Goal: Find specific page/section: Find specific page/section

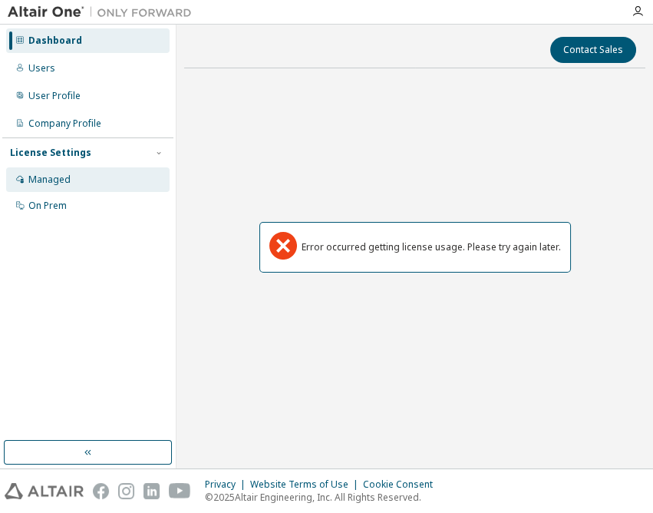
click at [63, 173] on div "Managed" at bounding box center [49, 179] width 42 height 12
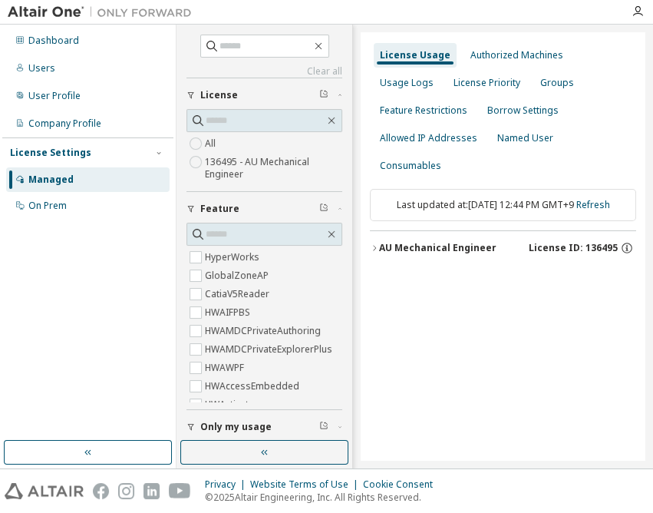
click at [469, 242] on div "AU Mechanical Engineer" at bounding box center [437, 248] width 117 height 12
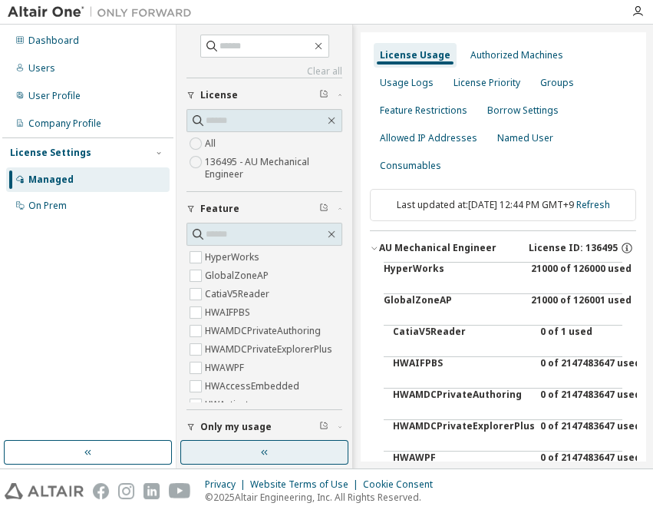
click at [234, 453] on button "button" at bounding box center [264, 452] width 168 height 25
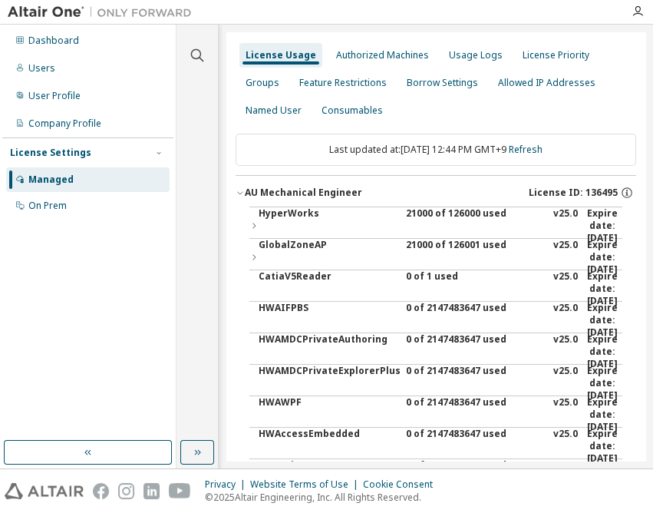
click at [444, 213] on div "21000 of 126000 used" at bounding box center [475, 225] width 138 height 37
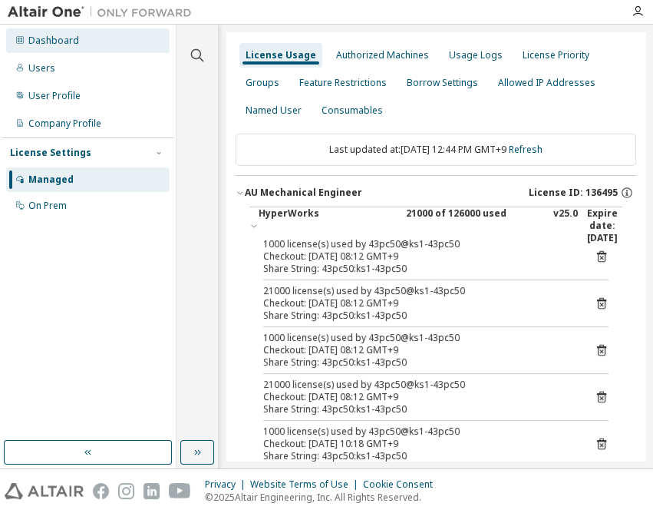
click at [57, 41] on div "Dashboard" at bounding box center [53, 41] width 51 height 12
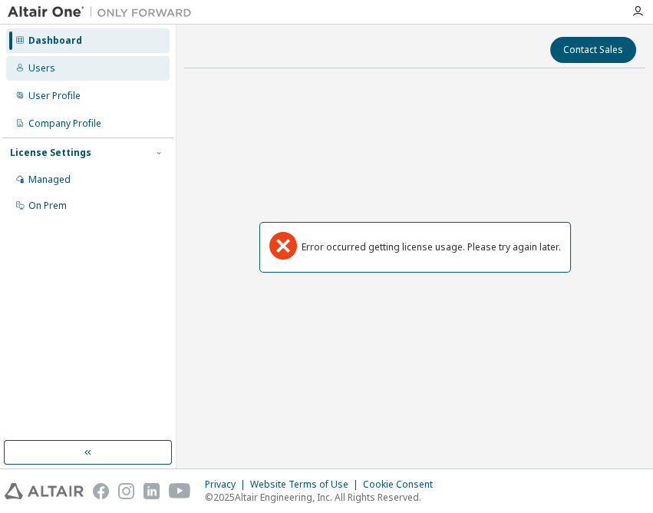
click at [58, 64] on div "Users" at bounding box center [87, 68] width 163 height 25
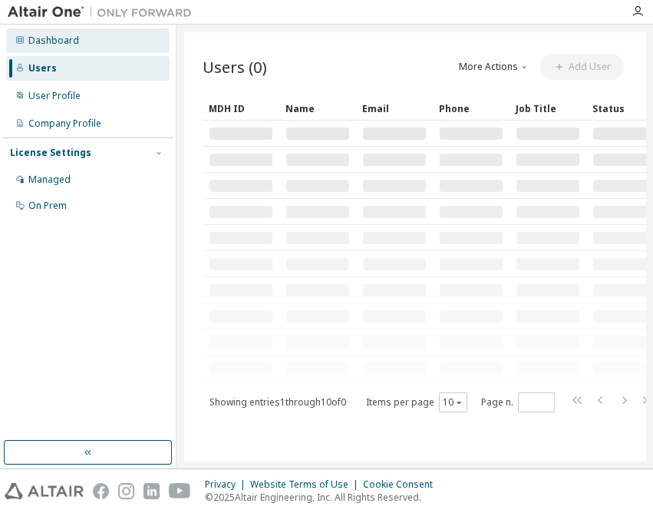
click at [61, 43] on div "Dashboard" at bounding box center [53, 41] width 51 height 12
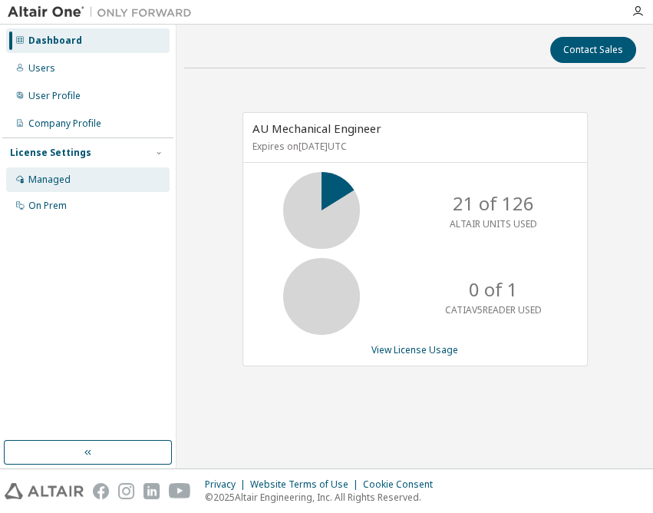
click at [66, 181] on div "Managed" at bounding box center [49, 179] width 42 height 12
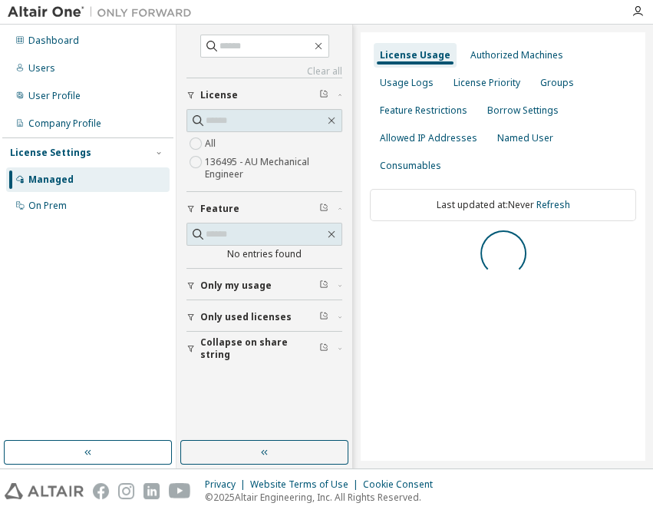
click at [275, 442] on button "button" at bounding box center [264, 452] width 168 height 25
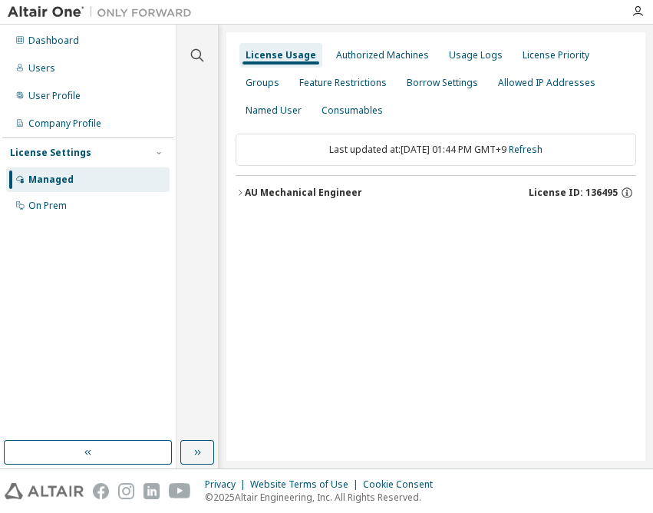
click at [318, 196] on div "AU Mechanical Engineer" at bounding box center [303, 193] width 117 height 12
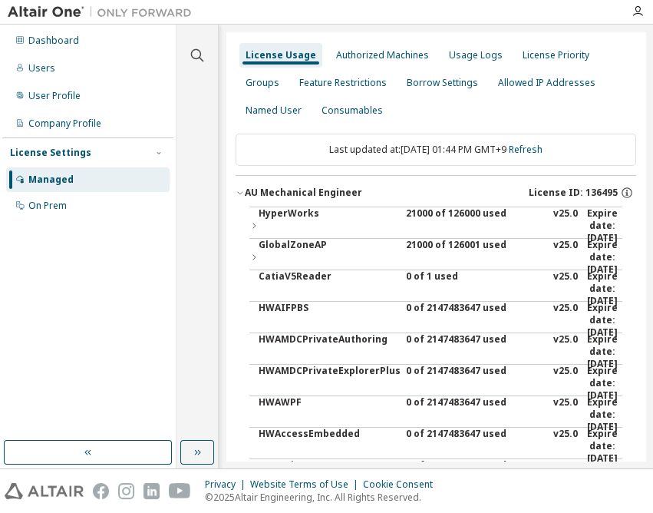
click at [442, 213] on div "21000 of 126000 used" at bounding box center [475, 225] width 138 height 37
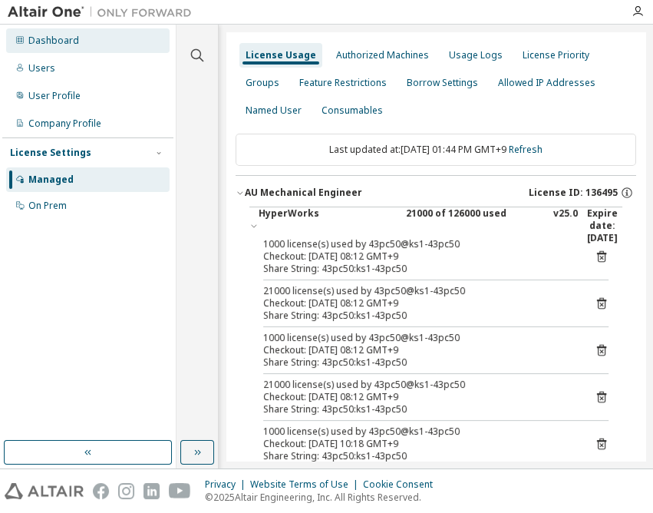
click at [89, 46] on div "Dashboard" at bounding box center [87, 40] width 163 height 25
